Goal: Information Seeking & Learning: Learn about a topic

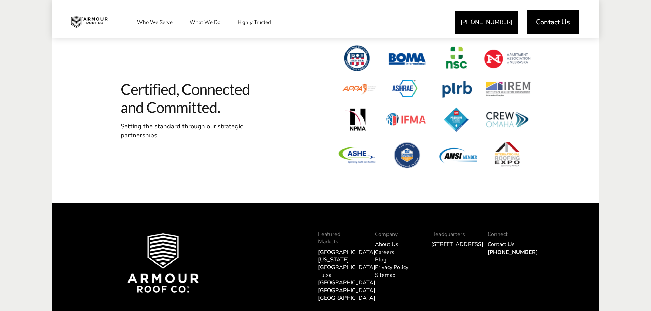
scroll to position [2080, 0]
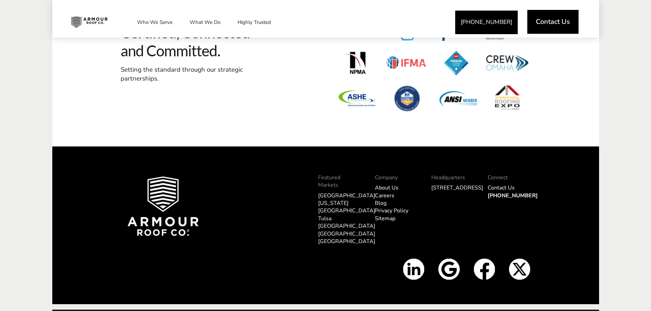
click at [543, 27] on link "Contact Us" at bounding box center [553, 22] width 51 height 24
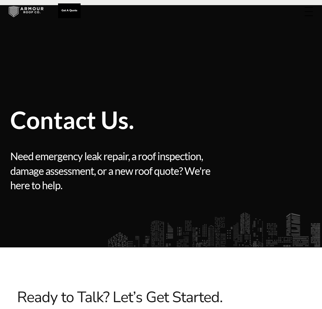
click at [311, 12] on div at bounding box center [309, 11] width 8 height 7
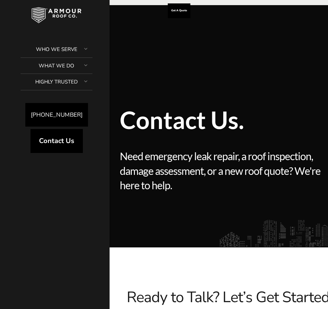
click at [187, 102] on div "Contact Us. Contact Us. Need emergency leak repair, a roof inspection, damage a…" at bounding box center [273, 160] width 307 height 146
click at [84, 61] on div at bounding box center [86, 65] width 14 height 19
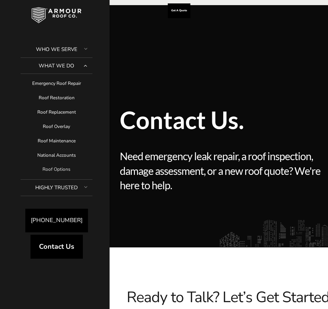
click at [62, 166] on link "Roof Options" at bounding box center [57, 169] width 72 height 14
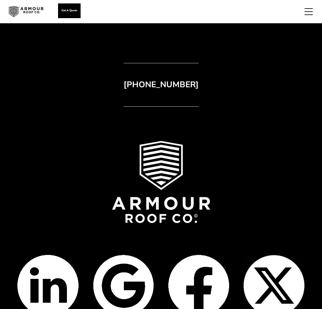
scroll to position [4181, 0]
